Goal: Task Accomplishment & Management: Manage account settings

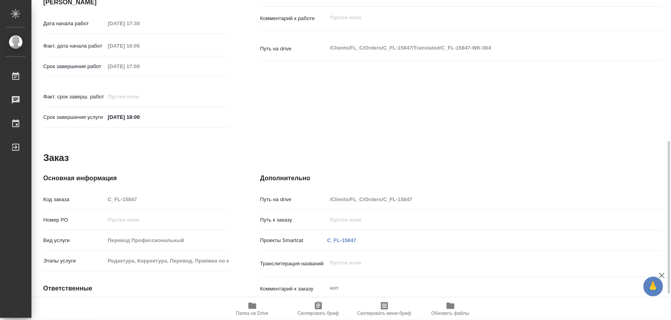
scroll to position [350, 0]
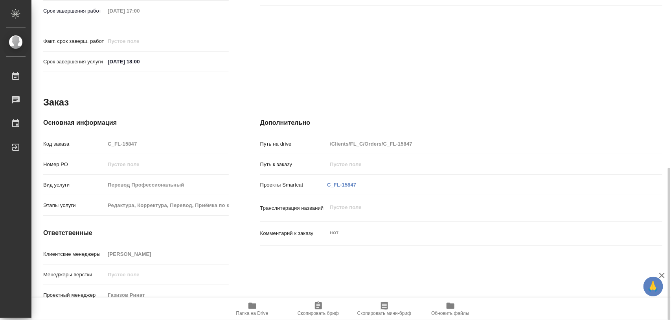
click at [166, 236] on div "Основная информация Код заказа C_FL-15847 Номер РО Вид услуги Перевод Профессио…" at bounding box center [136, 213] width 186 height 190
click at [321, 309] on icon "button" at bounding box center [318, 305] width 9 height 9
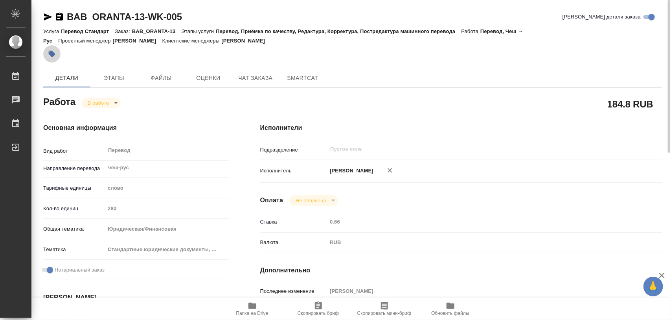
click at [51, 52] on icon "button" at bounding box center [52, 54] width 7 height 7
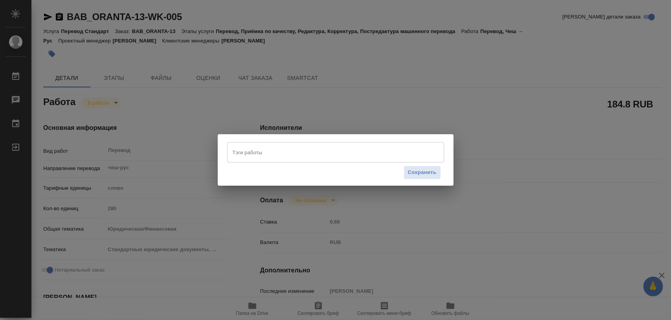
click at [246, 151] on input "Тэги работы" at bounding box center [328, 151] width 195 height 13
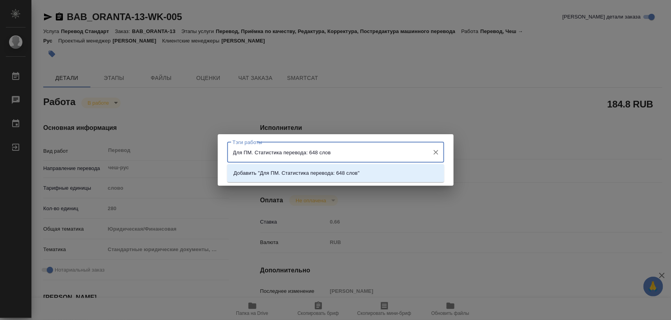
type input "Для ПМ. Статистика перевода: 648 слов."
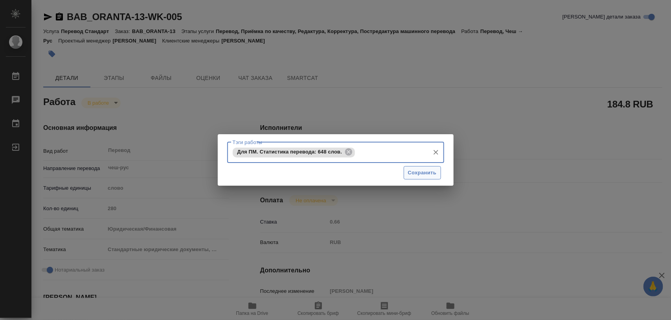
click at [429, 175] on span "Сохранить" at bounding box center [422, 172] width 29 height 9
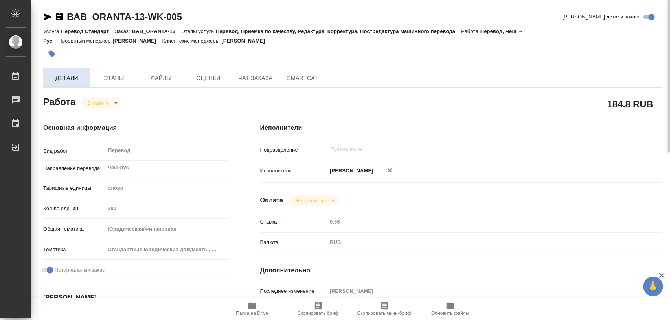
type input "inProgress"
type input "чеш-рус"
type input "5a8b1489cc6b4906c91bfd90"
type input "280"
type input "yr-fn"
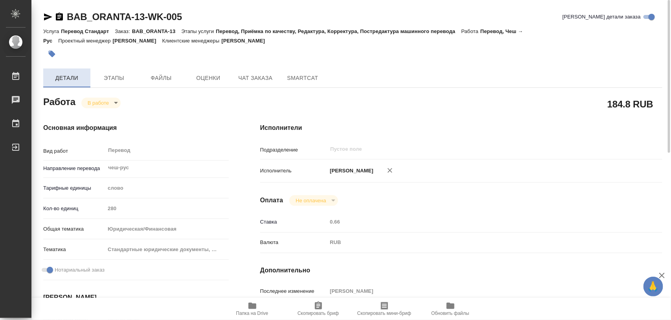
type input "5f647205b73bc97568ca66bf"
checkbox input "true"
type input "26.08.2025 15:39"
type input "27.08.2025 10:10"
type input "28.08.2025 14:00"
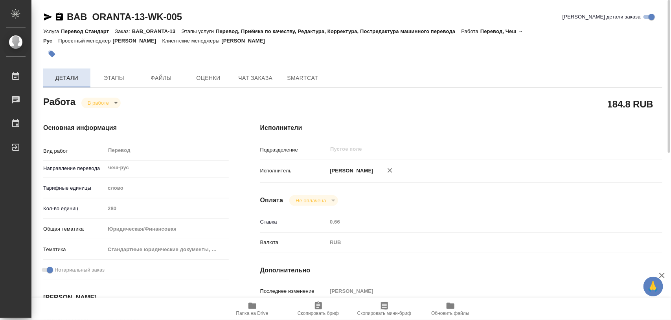
type input "28.08.2025 14:00"
type input "notPayed"
type input "0.66"
type input "RUB"
type input "[PERSON_NAME]"
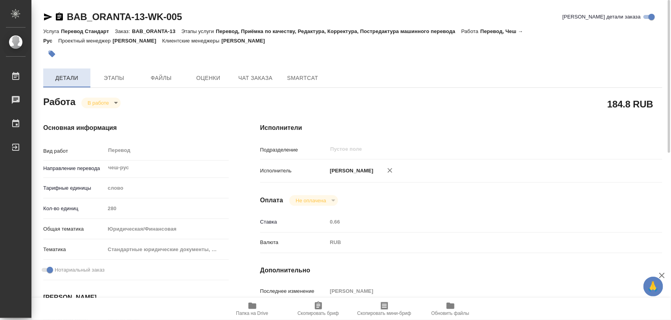
type input "BAB_ORANTA-13"
type input "Перевод Стандарт"
type input "Перевод, Приёмка по качеству, Редактура, Корректура, Постредактура машинного пе…"
type input "Голубев [PERSON_NAME]"
type input "[PERSON_NAME]"
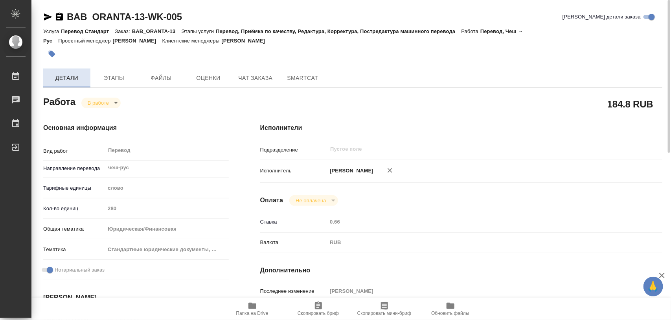
type input "/Clients/АО «Компания ОРАНТА»/Orders/BAB_ORANTA-13"
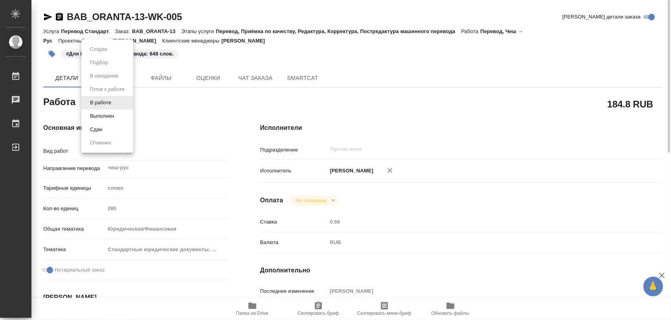
click at [118, 103] on body "🙏 .cls-1 fill:#fff; AWATERA Iglakov Maksim Работы 0 Чаты График Выйти BAB_ORANT…" at bounding box center [335, 160] width 671 height 320
click at [112, 113] on button "Выполнен" at bounding box center [102, 116] width 29 height 9
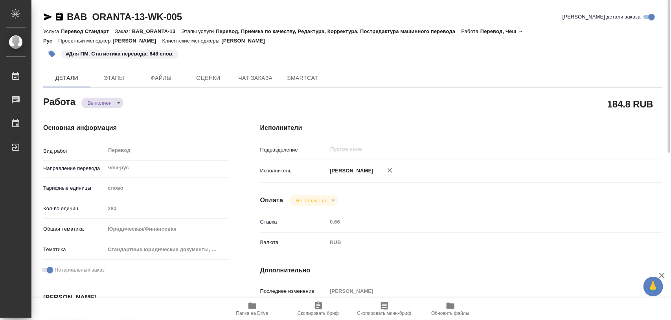
type textarea "x"
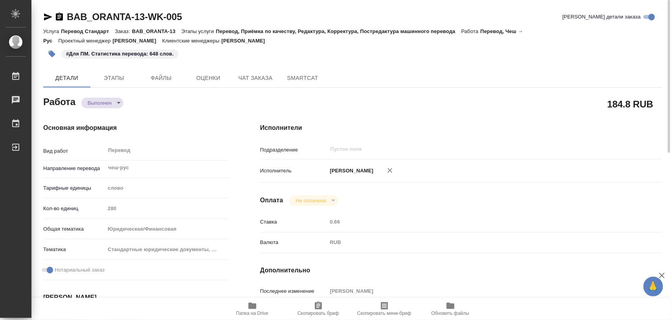
type textarea "x"
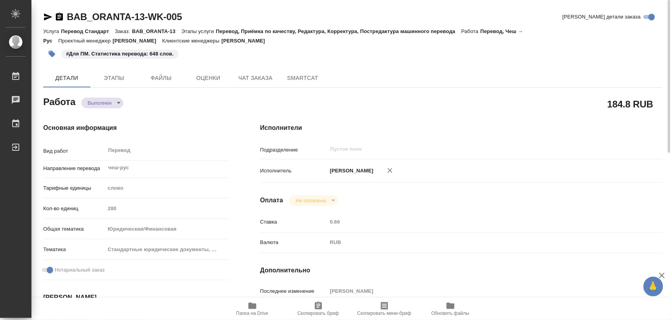
type textarea "x"
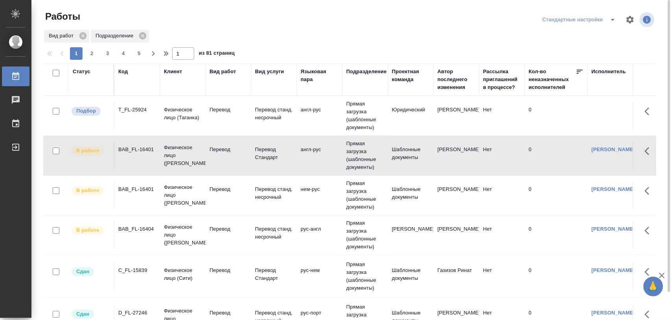
click at [614, 20] on icon "split button" at bounding box center [612, 19] width 9 height 9
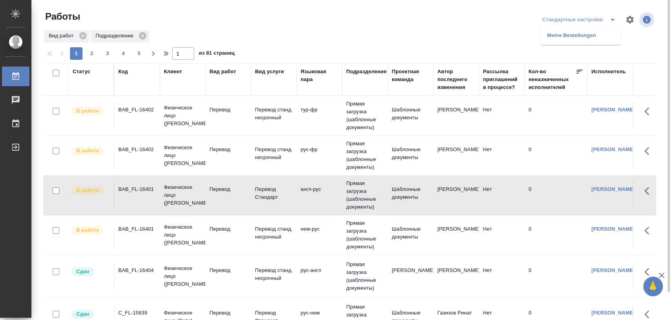
click at [604, 32] on li "Meine Bestellungen" at bounding box center [581, 35] width 80 height 13
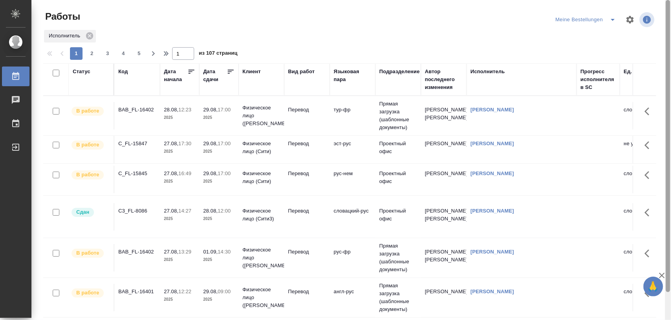
drag, startPoint x: 669, startPoint y: 93, endPoint x: 671, endPoint y: 39, distance: 53.5
click at [671, 39] on div at bounding box center [668, 160] width 6 height 320
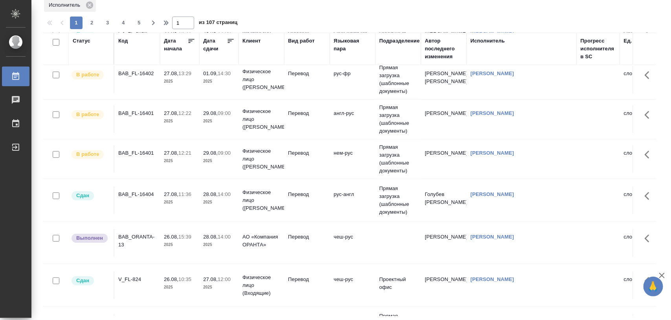
scroll to position [98, 0]
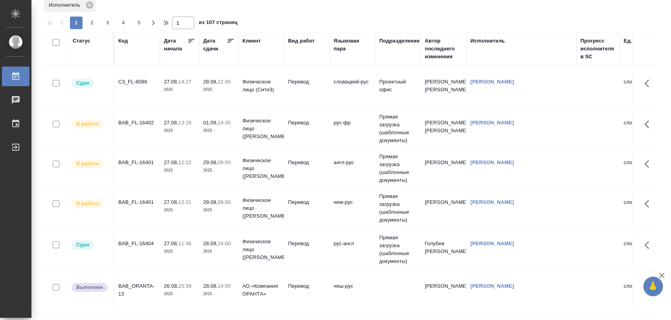
click at [146, 120] on div "BAB_FL-16402" at bounding box center [137, 123] width 38 height 8
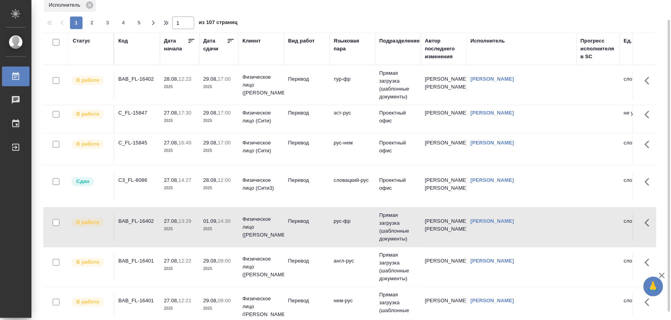
scroll to position [0, 0]
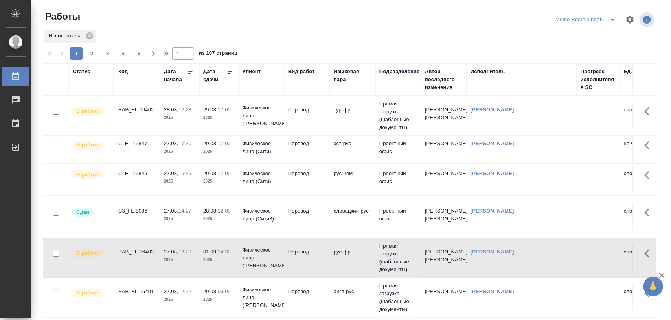
click at [138, 111] on div "BAB_FL-16402" at bounding box center [137, 110] width 38 height 8
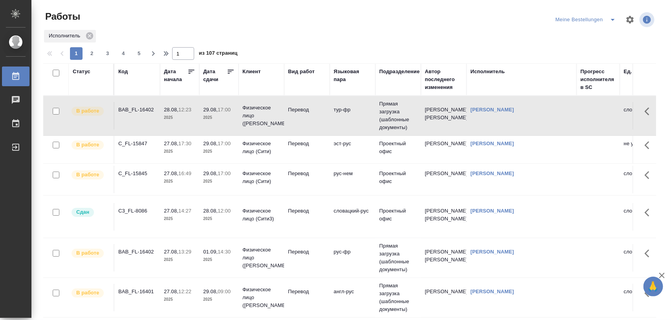
click at [608, 20] on icon "split button" at bounding box center [612, 19] width 9 height 9
click at [583, 36] on li "Стандартные настройки" at bounding box center [579, 35] width 75 height 13
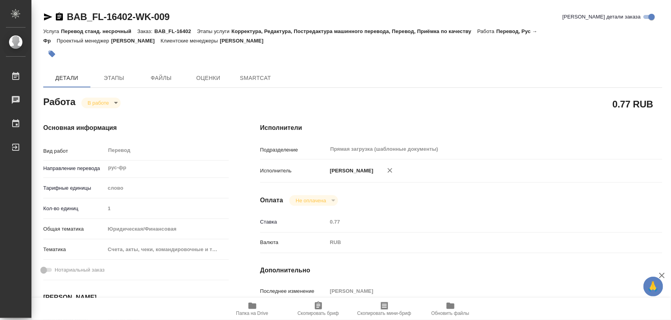
type textarea "x"
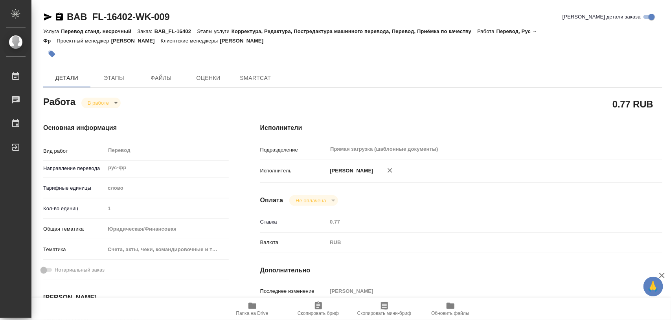
type textarea "x"
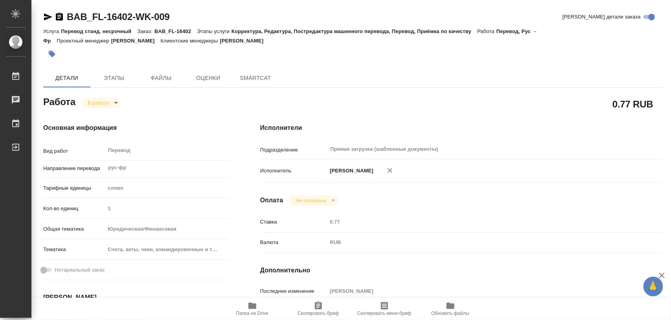
type textarea "x"
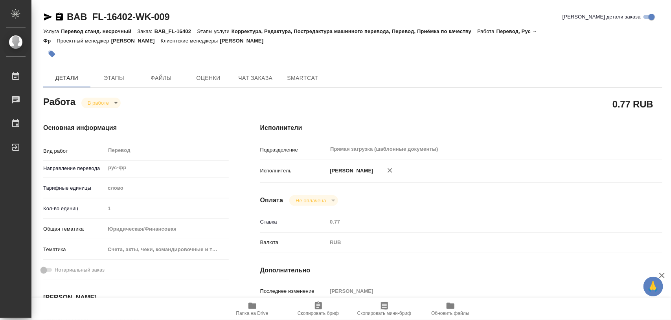
type textarea "x"
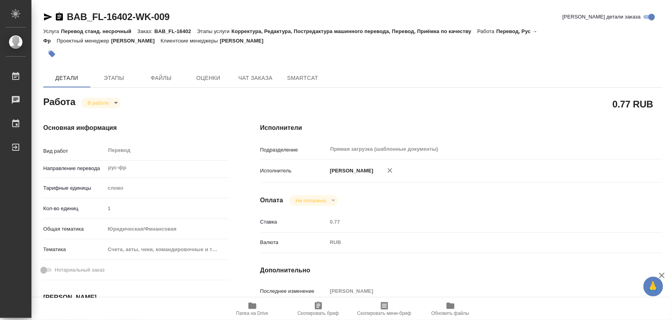
type textarea "x"
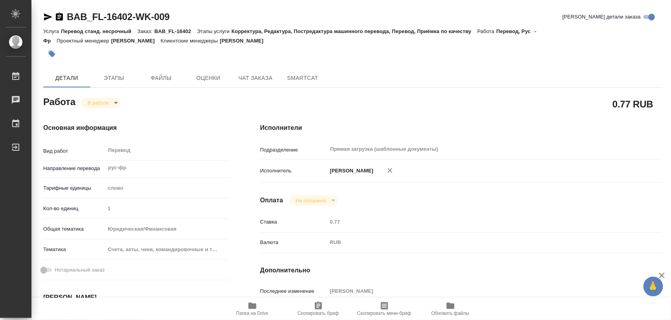
click at [255, 309] on icon "button" at bounding box center [252, 305] width 8 height 6
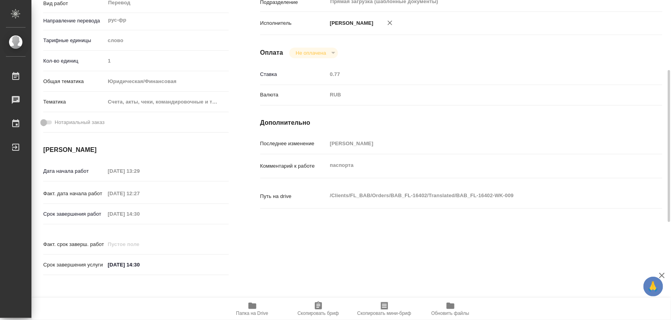
click at [323, 309] on icon "button" at bounding box center [318, 305] width 9 height 9
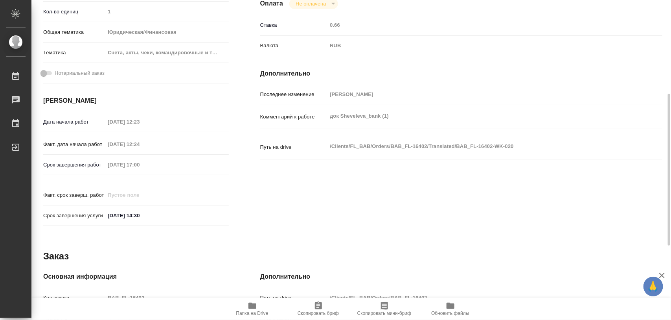
scroll to position [354, 0]
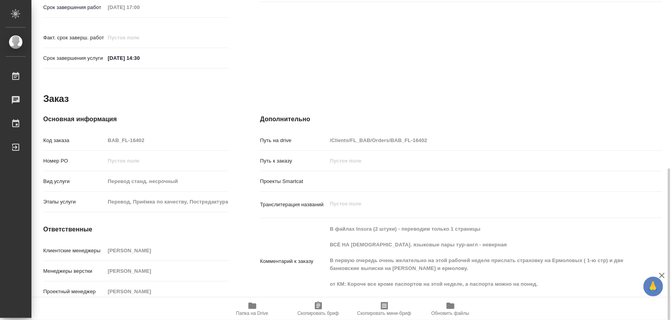
click at [317, 307] on icon "button" at bounding box center [318, 305] width 7 height 8
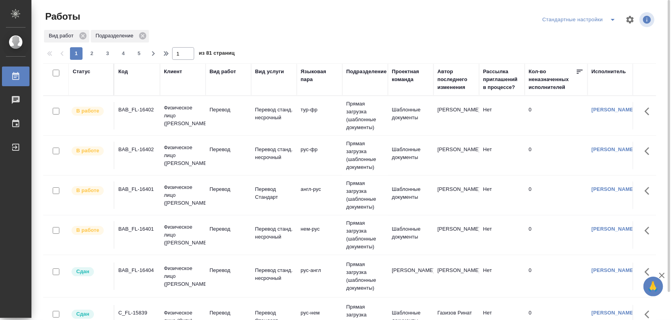
click at [611, 20] on icon "split button" at bounding box center [612, 19] width 9 height 9
click at [609, 21] on icon "split button" at bounding box center [612, 19] width 9 height 9
click at [615, 21] on icon "split button" at bounding box center [612, 19] width 9 height 9
click at [594, 30] on li "Meine Bestellungen" at bounding box center [581, 35] width 80 height 13
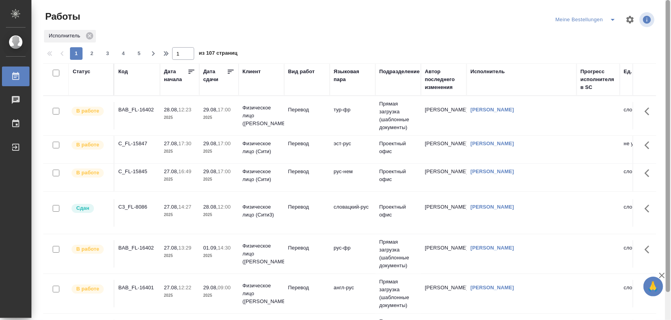
drag, startPoint x: 666, startPoint y: 81, endPoint x: 667, endPoint y: 20, distance: 60.9
click at [667, 20] on div at bounding box center [668, 146] width 4 height 292
click at [612, 20] on icon "split button" at bounding box center [612, 19] width 9 height 9
click at [593, 33] on li "Стандартные настройки" at bounding box center [587, 35] width 75 height 13
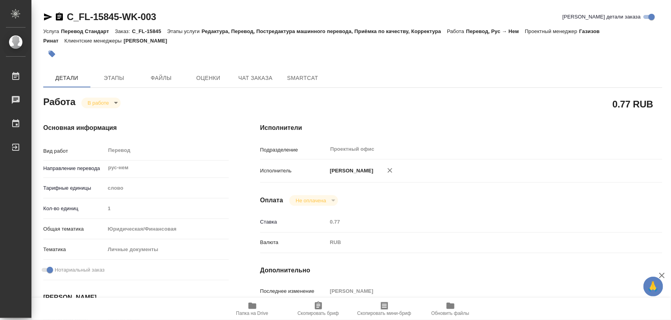
click at [252, 309] on icon "button" at bounding box center [252, 305] width 9 height 9
